Goal: Obtain resource: Download file/media

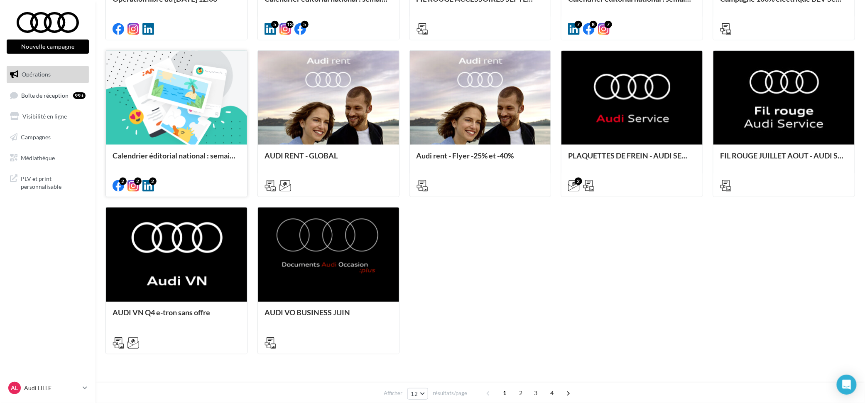
scroll to position [406, 0]
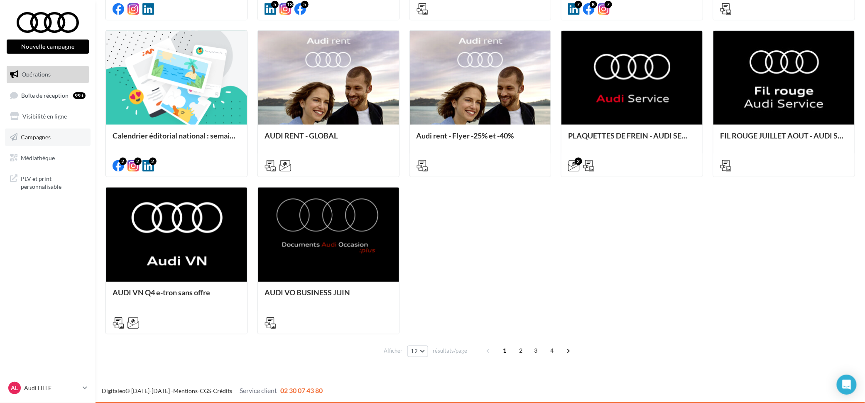
click at [51, 134] on link "Campagnes" at bounding box center [48, 136] width 86 height 17
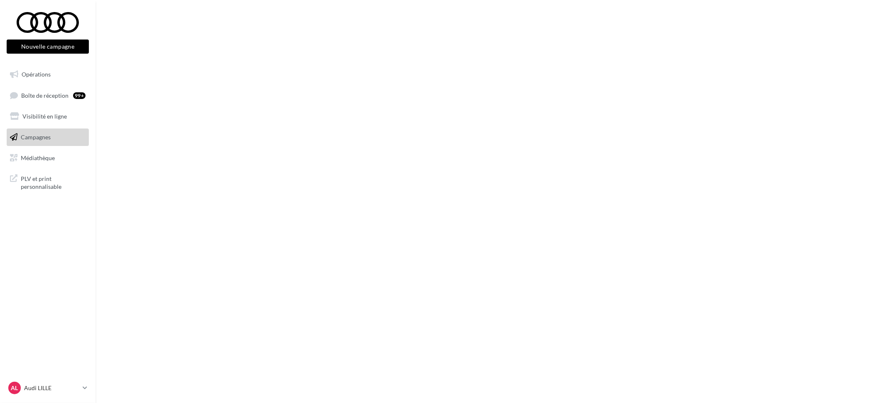
click at [52, 116] on span "Visibilité en ligne" at bounding box center [44, 116] width 44 height 7
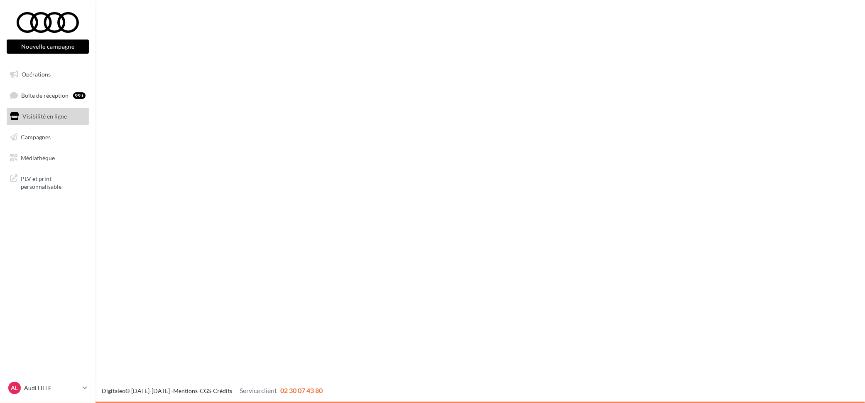
click at [53, 162] on link "Médiathèque" at bounding box center [48, 157] width 86 height 17
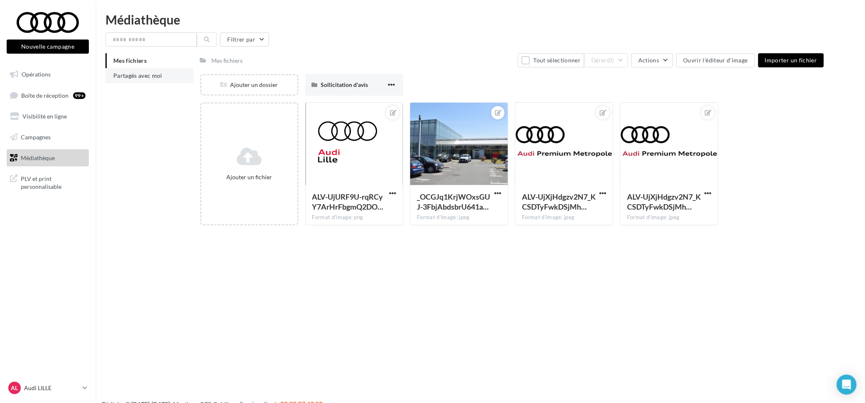
click at [150, 77] on span "Partagés avec moi" at bounding box center [137, 75] width 49 height 7
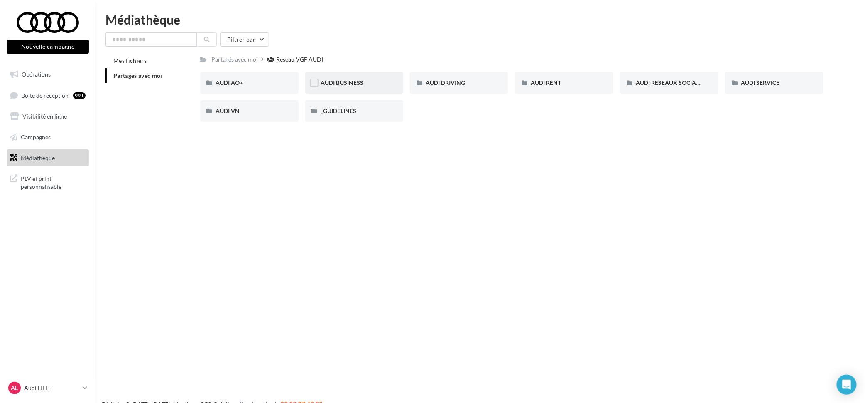
click at [333, 76] on div "AUDI BUSINESS" at bounding box center [354, 83] width 98 height 22
click at [65, 24] on div at bounding box center [48, 22] width 66 height 21
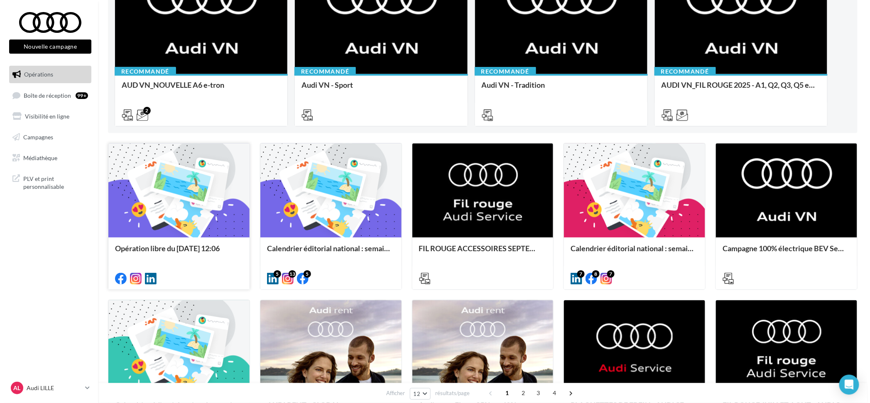
scroll to position [156, 0]
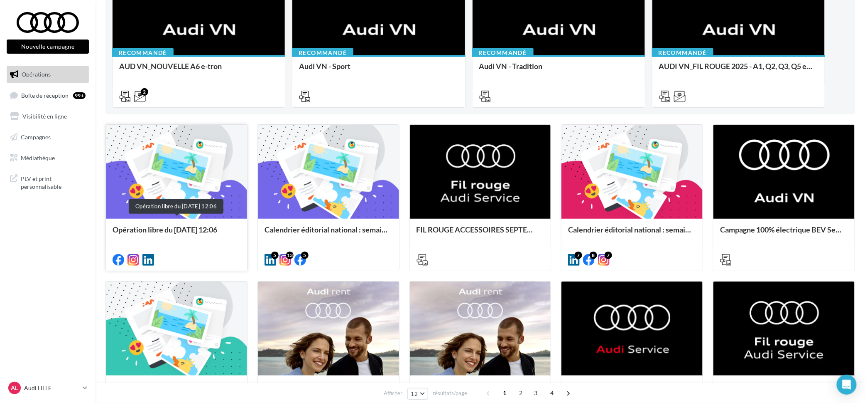
click at [198, 230] on div "Opération libre du [DATE] 12:06" at bounding box center [177, 233] width 128 height 17
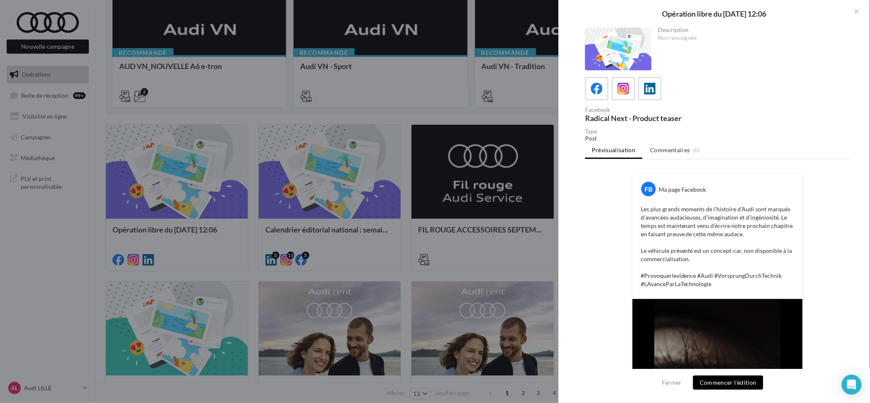
scroll to position [0, 0]
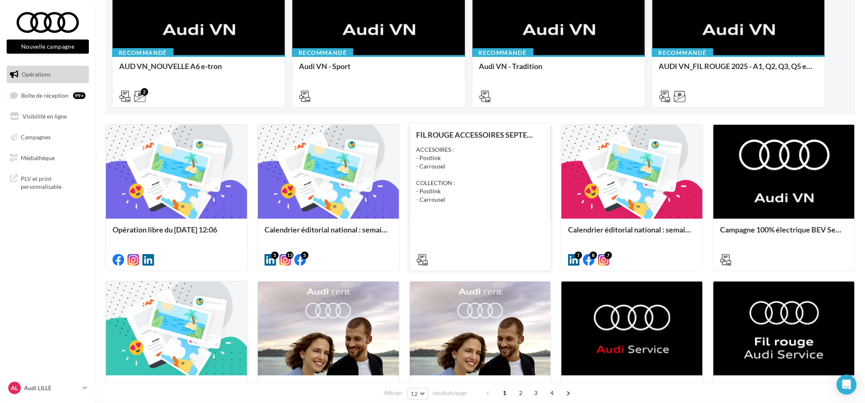
click at [504, 153] on div "ACCESOIRES : - Postlink - Carrousel COLLECTION : - Postlink - Carrousel" at bounding box center [481, 174] width 128 height 58
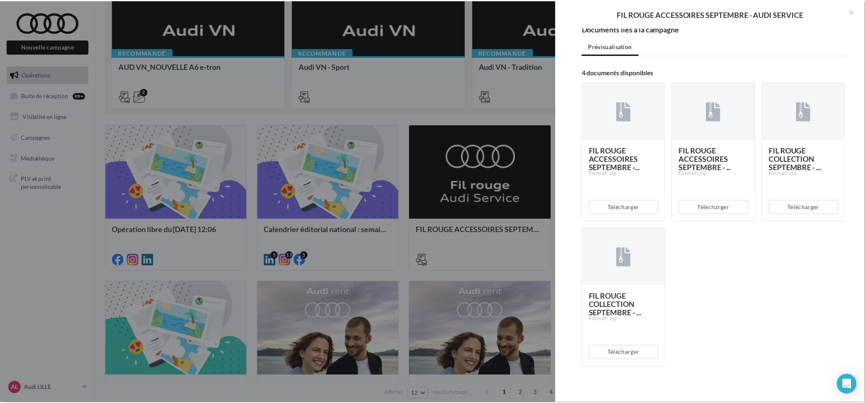
scroll to position [129, 0]
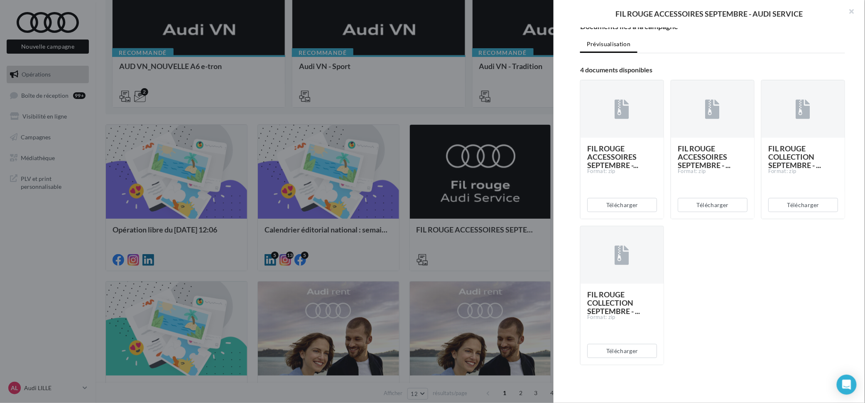
click at [464, 258] on div at bounding box center [432, 201] width 865 height 403
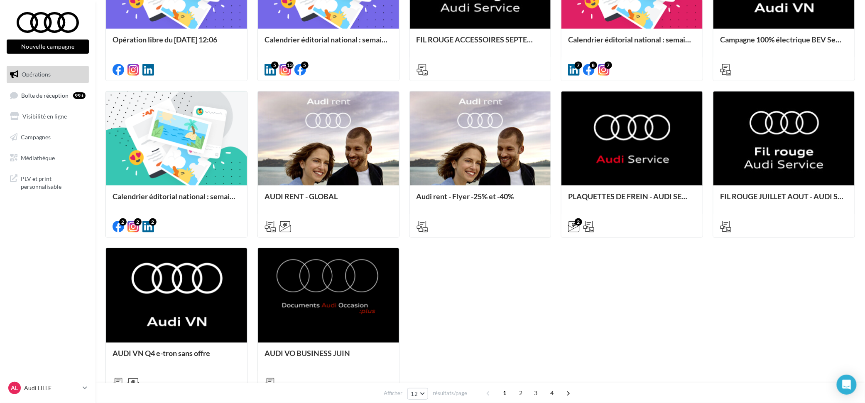
scroll to position [406, 0]
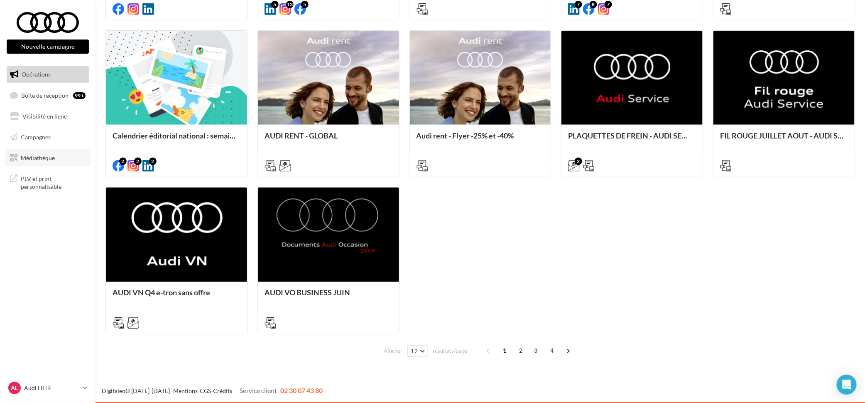
click at [38, 153] on link "Médiathèque" at bounding box center [48, 157] width 86 height 17
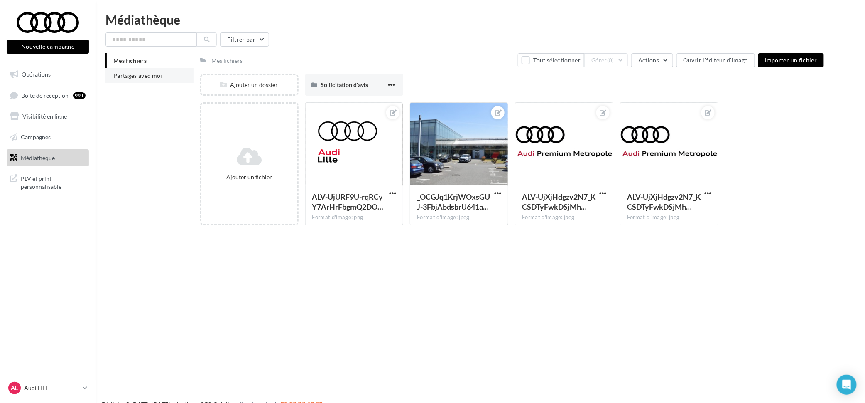
click at [136, 78] on span "Partagés avec moi" at bounding box center [137, 75] width 49 height 7
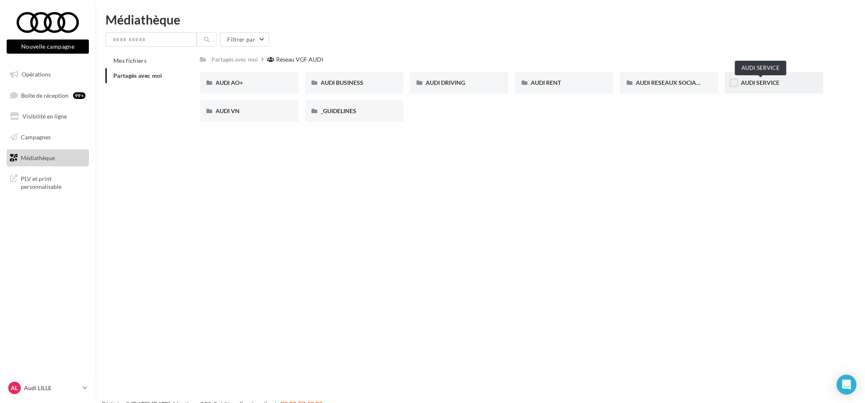
click at [762, 84] on span "AUDI SERVICE" at bounding box center [760, 82] width 39 height 7
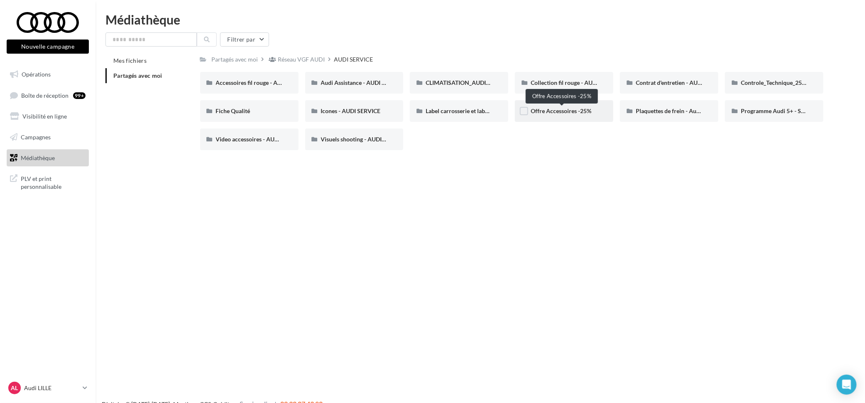
click at [552, 110] on span "Offre Accessoires -25%" at bounding box center [561, 110] width 61 height 7
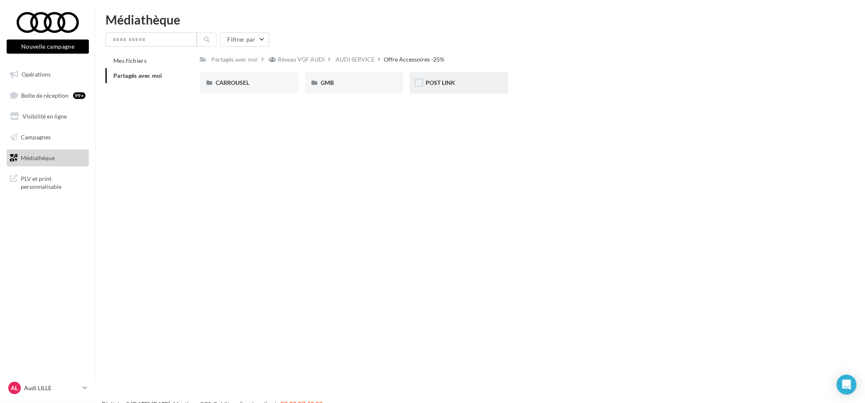
click at [442, 78] on div "POST LINK" at bounding box center [459, 83] width 98 height 22
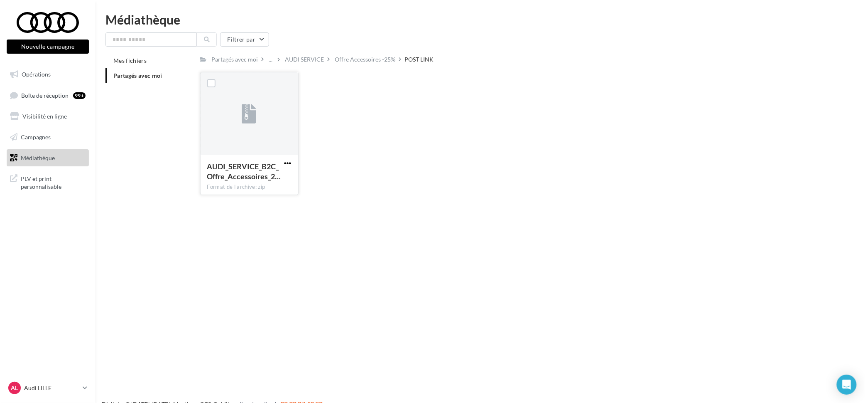
click at [288, 162] on span "button" at bounding box center [288, 163] width 7 height 7
click at [272, 182] on button "Télécharger" at bounding box center [251, 180] width 83 height 22
click at [341, 61] on div "Offre Accessoires -25%" at bounding box center [365, 59] width 61 height 8
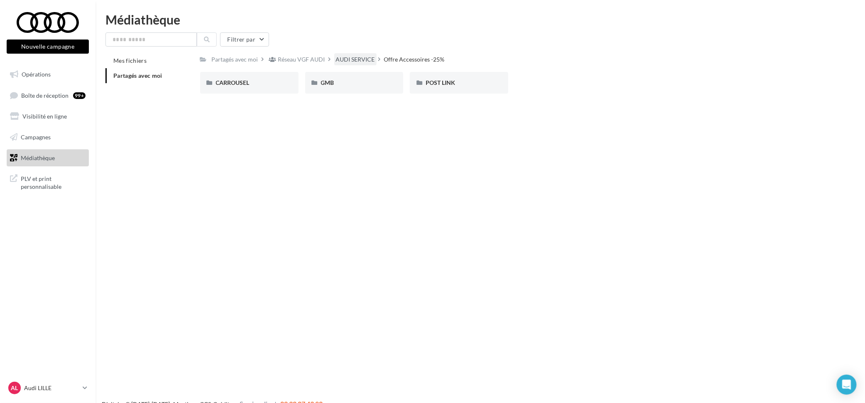
click at [360, 57] on div "AUDI SERVICE" at bounding box center [355, 59] width 39 height 8
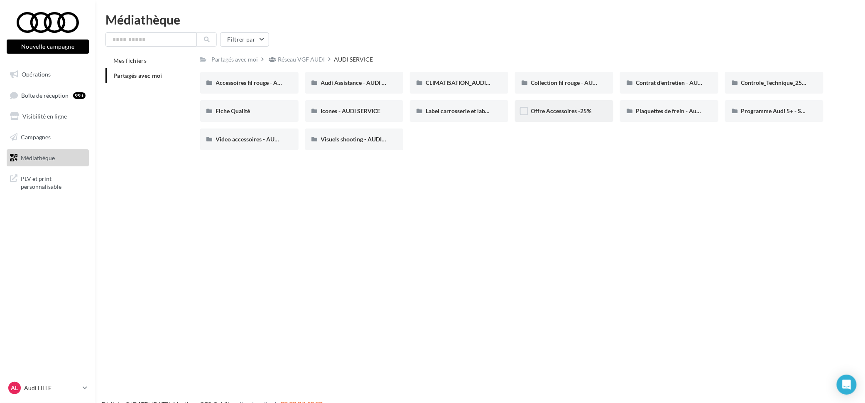
click at [542, 115] on div "Offre Accessoires -25%" at bounding box center [564, 111] width 67 height 8
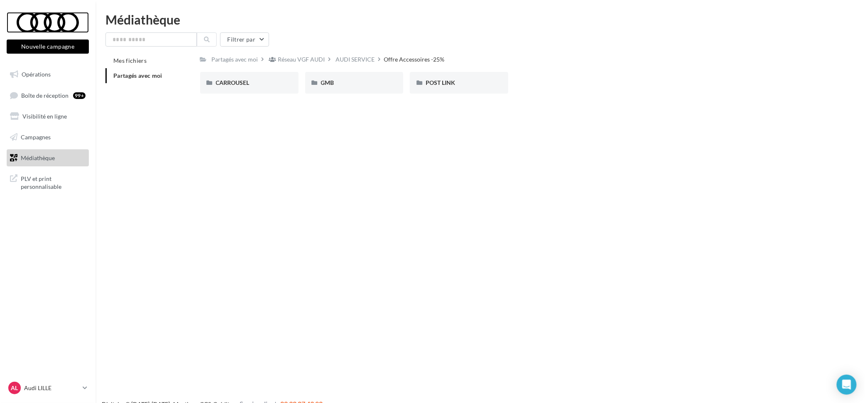
click at [22, 16] on div at bounding box center [48, 22] width 66 height 21
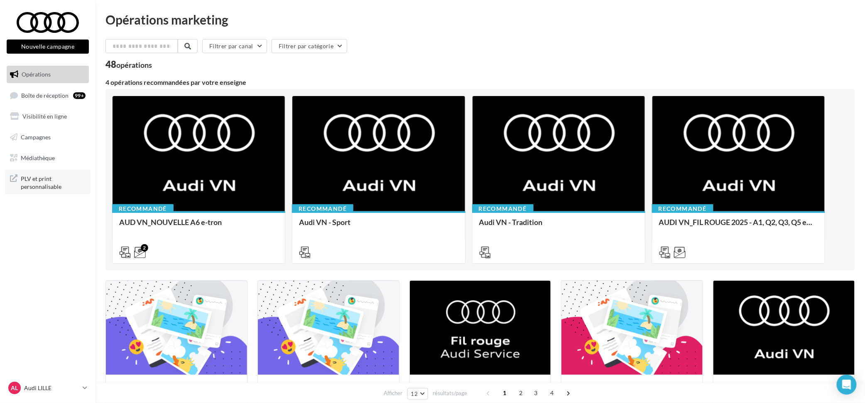
click at [44, 183] on span "PLV et print personnalisable" at bounding box center [53, 182] width 65 height 18
